Goal: Navigation & Orientation: Find specific page/section

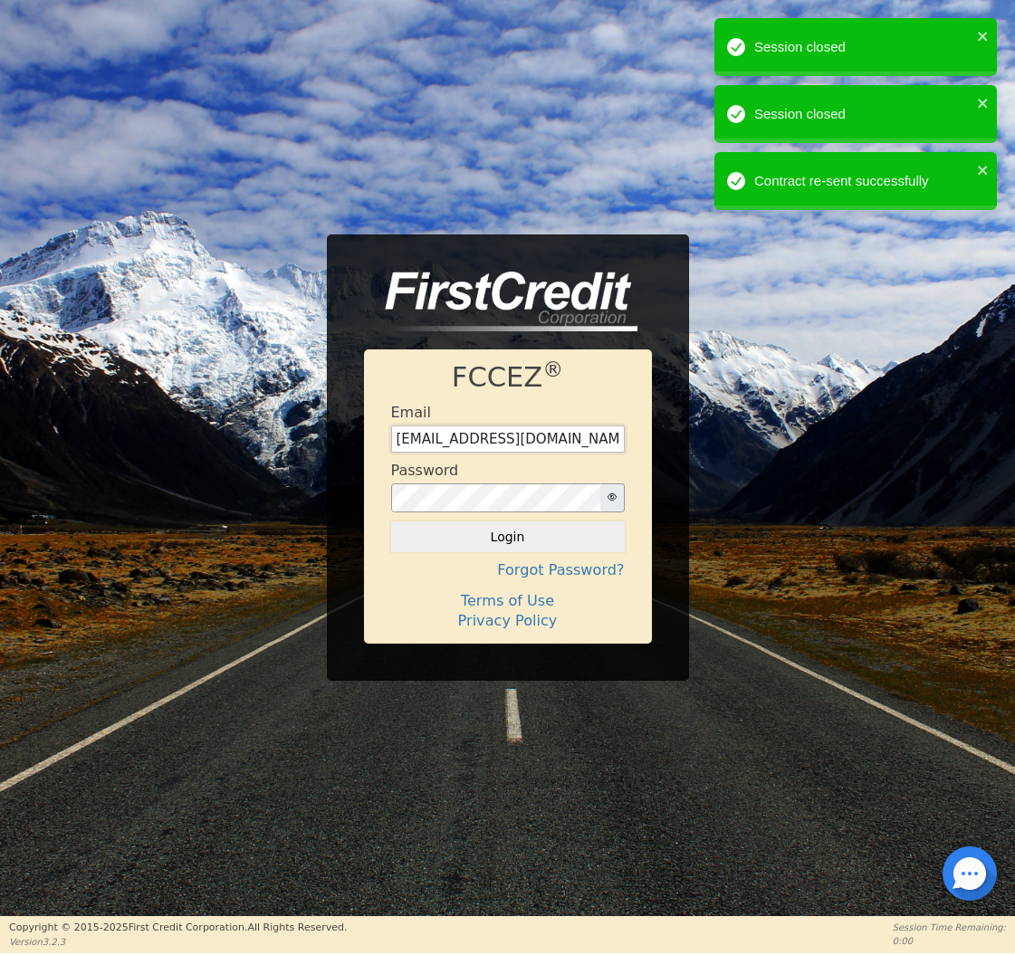
type input "[EMAIL_ADDRESS][DOMAIN_NAME]"
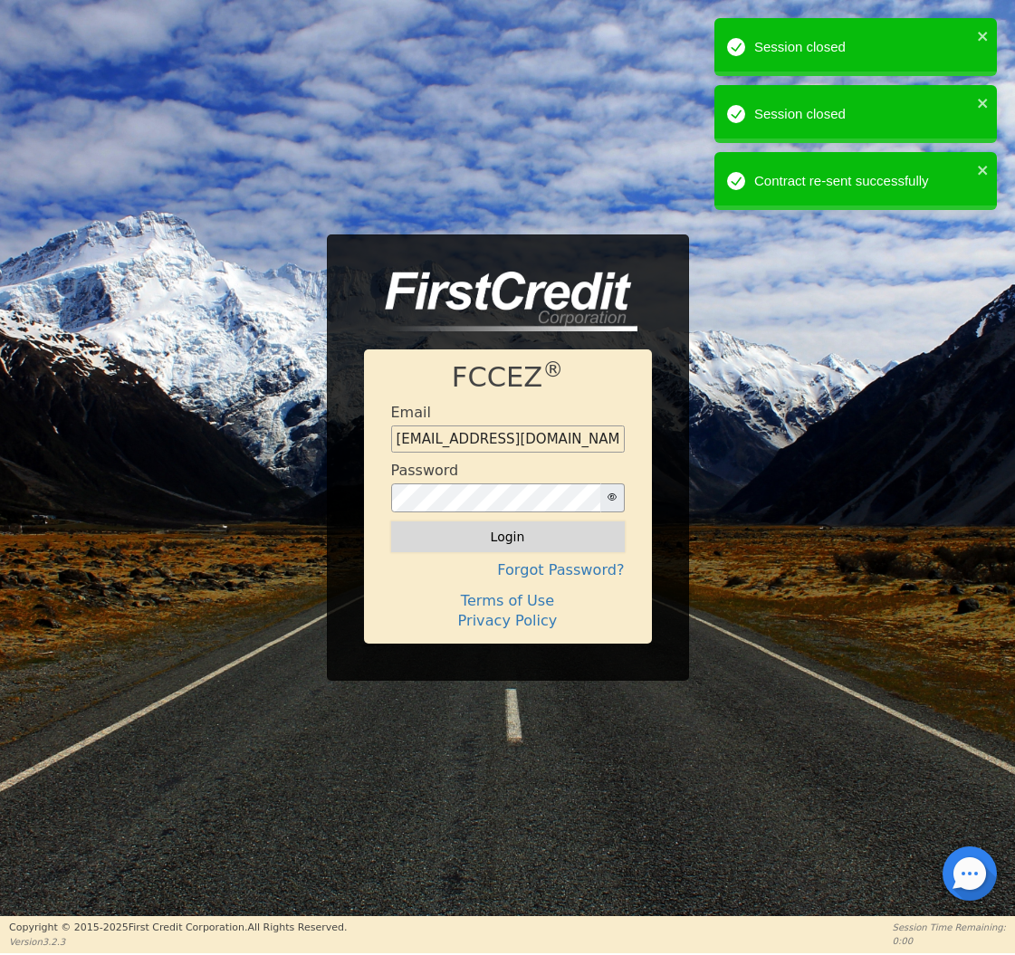
click at [502, 550] on button "Login" at bounding box center [508, 536] width 234 height 31
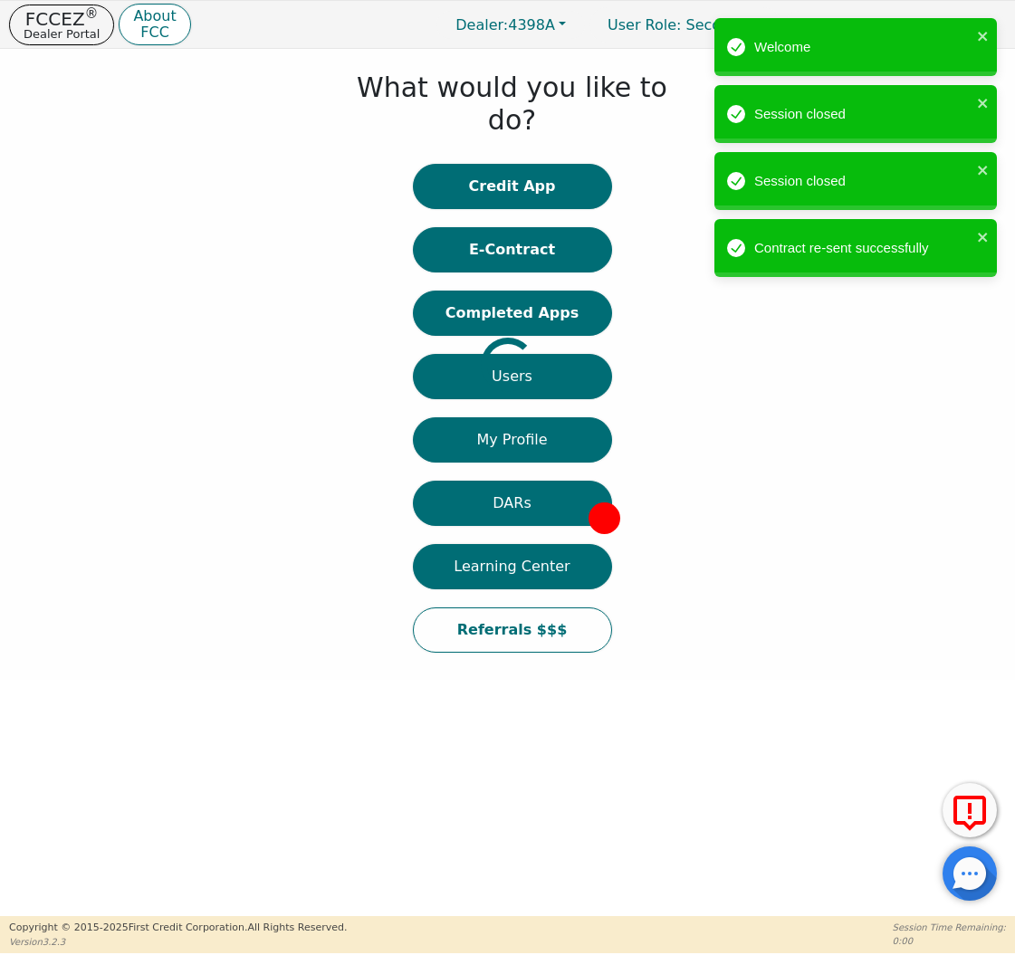
click at [14, 276] on div at bounding box center [14, 364] width 0 height 613
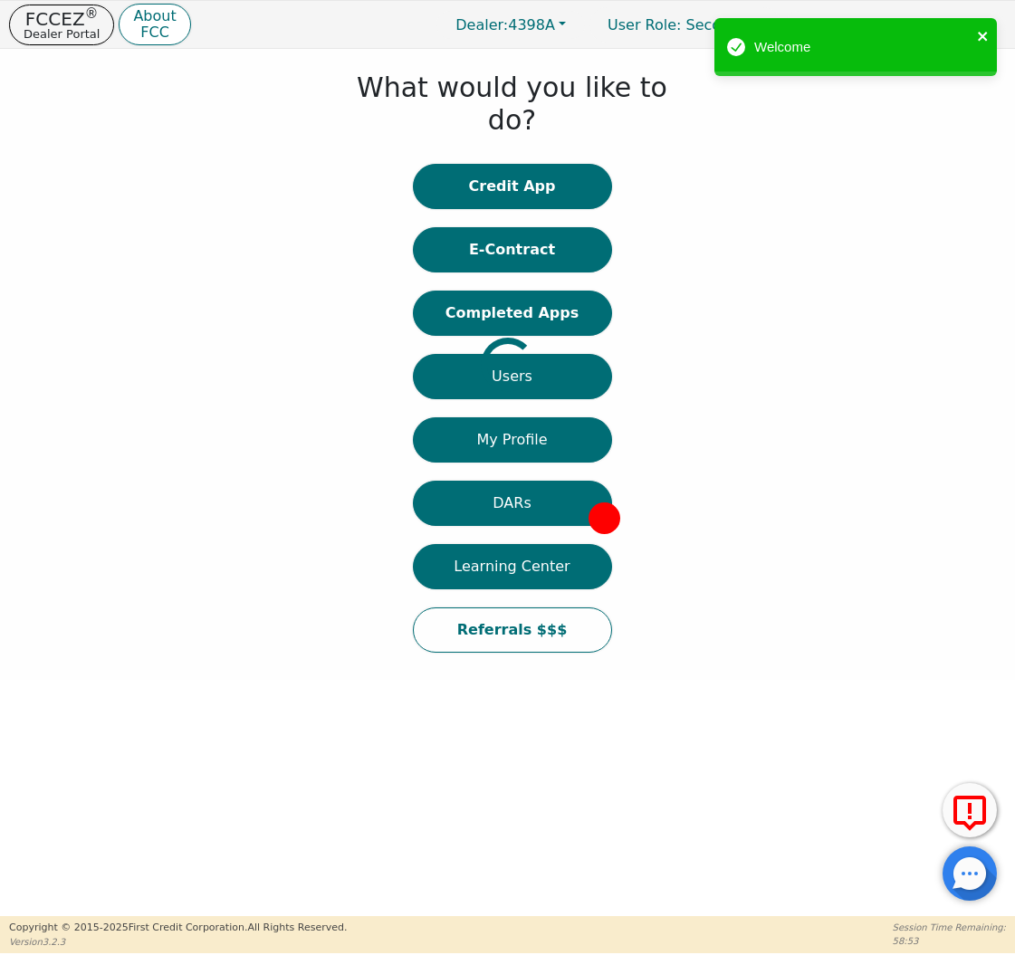
click at [987, 34] on icon "close" at bounding box center [983, 36] width 13 height 14
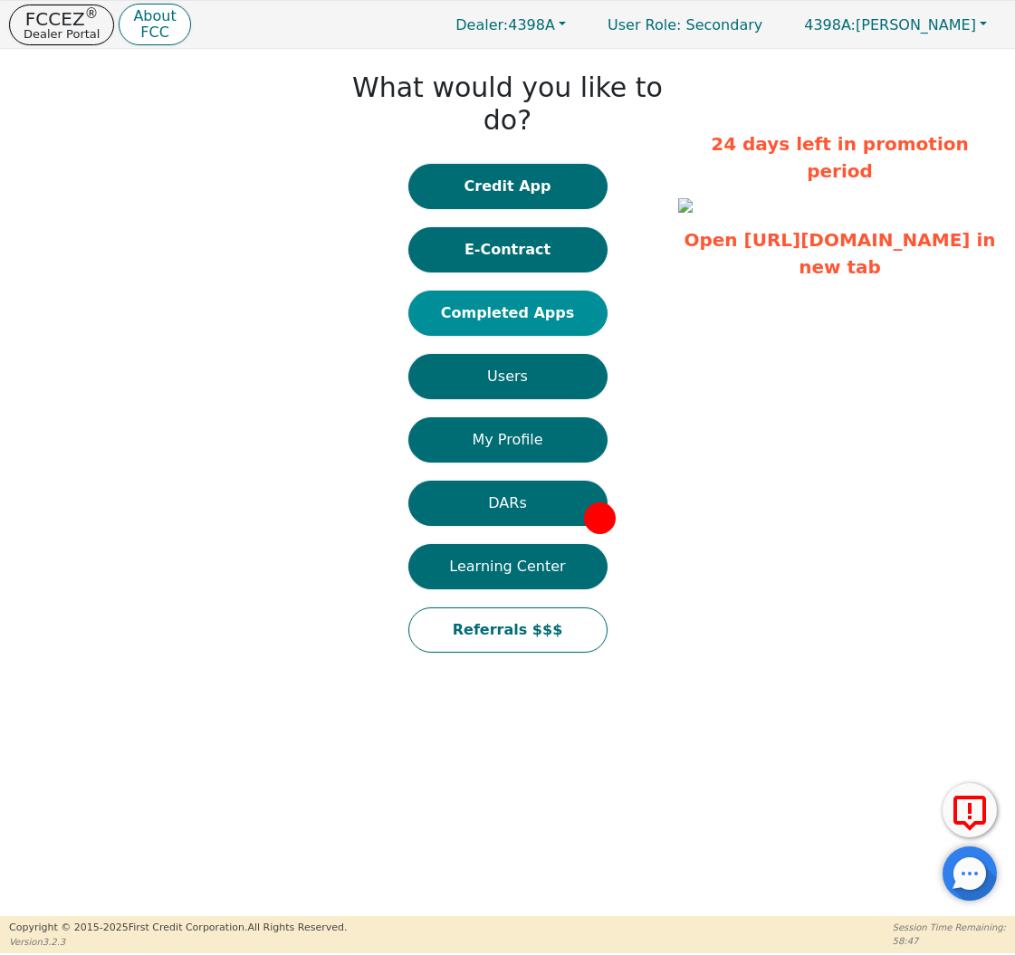
click at [457, 291] on button "Completed Apps" at bounding box center [507, 313] width 199 height 45
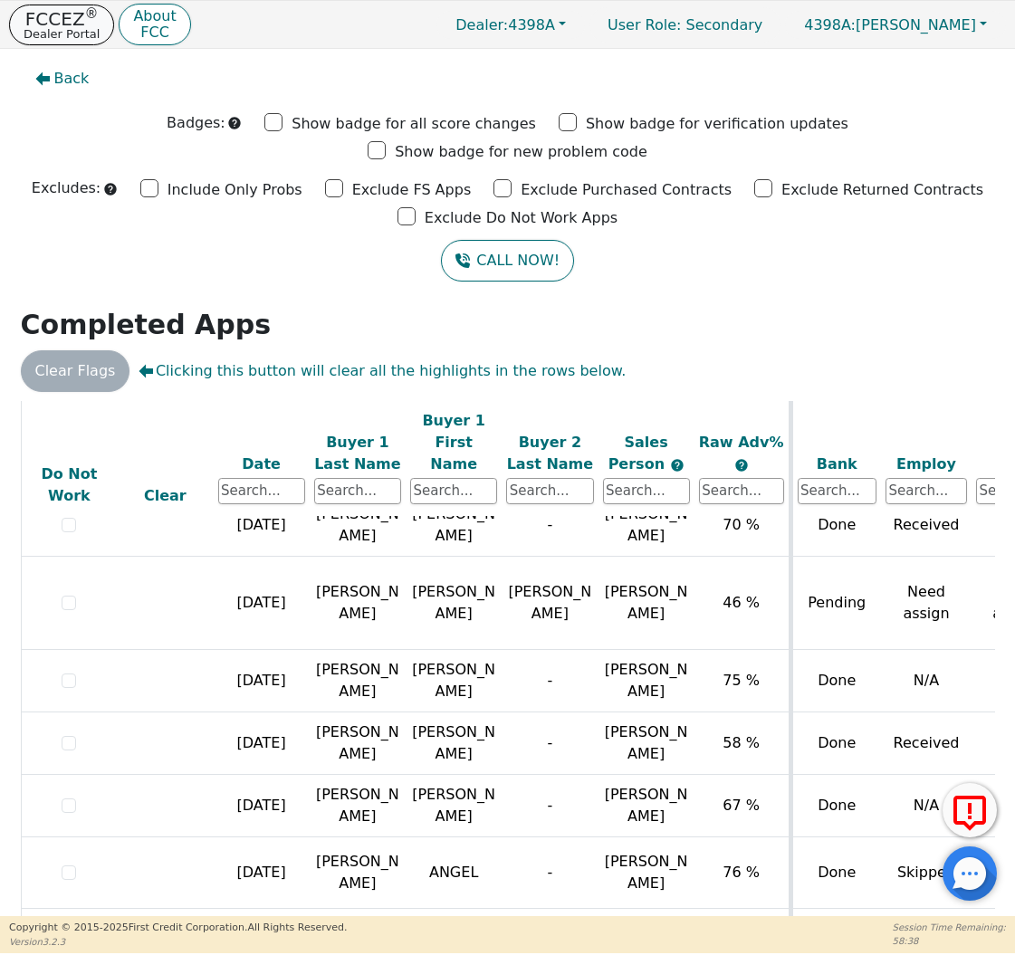
scroll to position [1009, 0]
click at [75, 28] on p "Dealer Portal" at bounding box center [62, 34] width 76 height 12
